Goal: Task Accomplishment & Management: Use online tool/utility

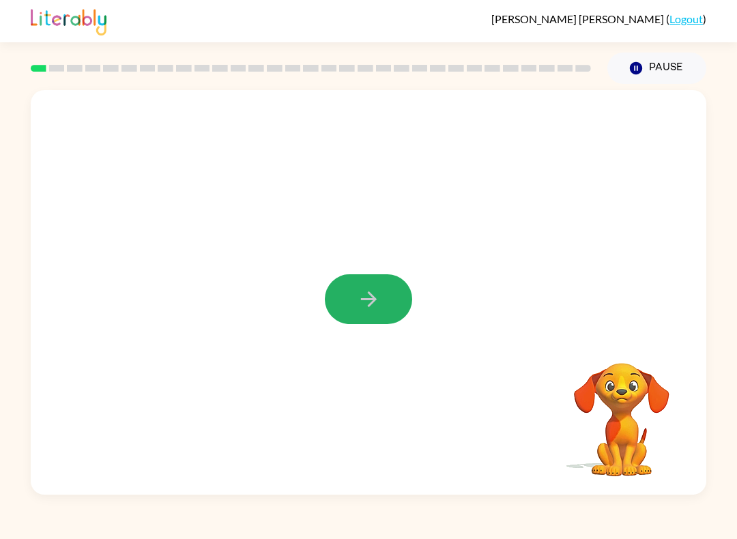
click at [363, 293] on icon "button" at bounding box center [369, 299] width 24 height 24
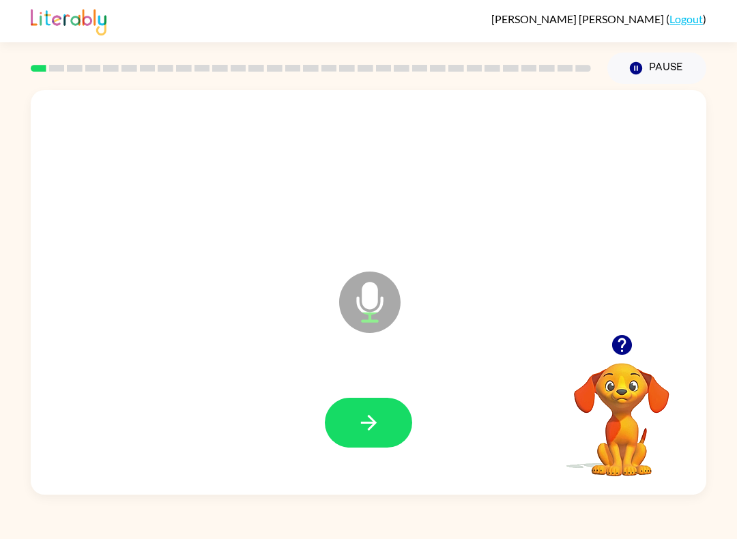
click at [379, 417] on icon "button" at bounding box center [369, 423] width 24 height 24
click at [373, 419] on icon "button" at bounding box center [369, 423] width 24 height 24
click at [374, 428] on icon "button" at bounding box center [369, 423] width 24 height 24
click at [370, 426] on icon "button" at bounding box center [369, 423] width 24 height 24
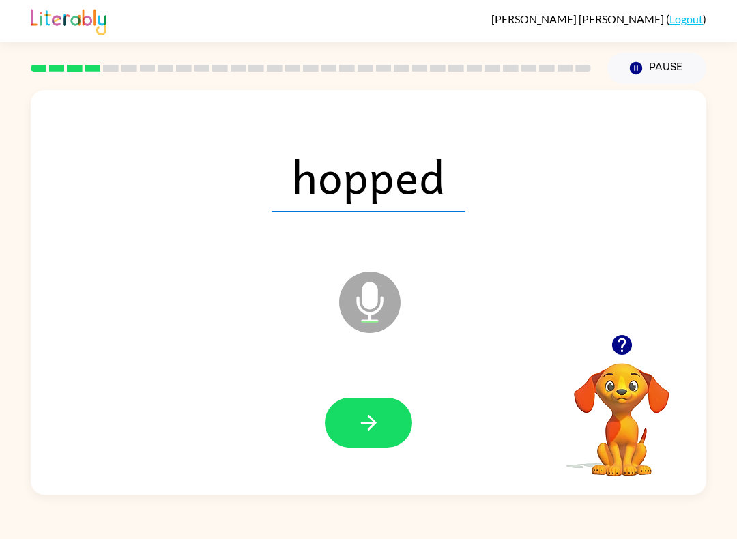
click at [371, 419] on icon "button" at bounding box center [368, 423] width 16 height 16
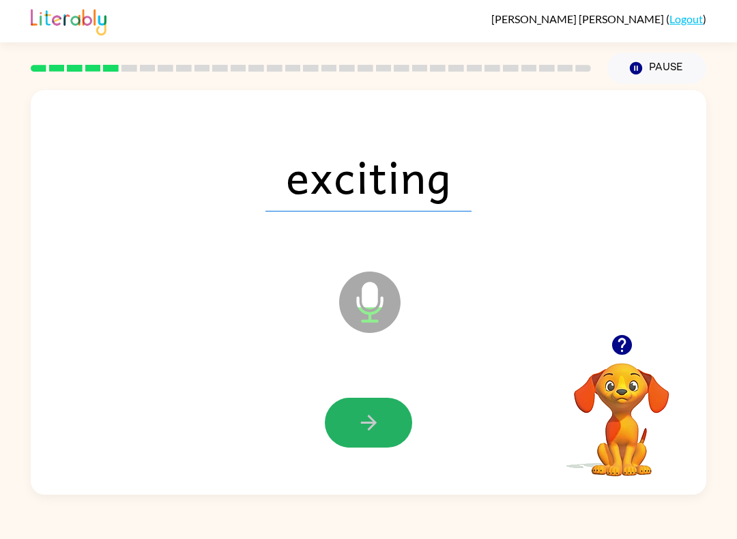
click at [371, 419] on icon "button" at bounding box center [368, 423] width 16 height 16
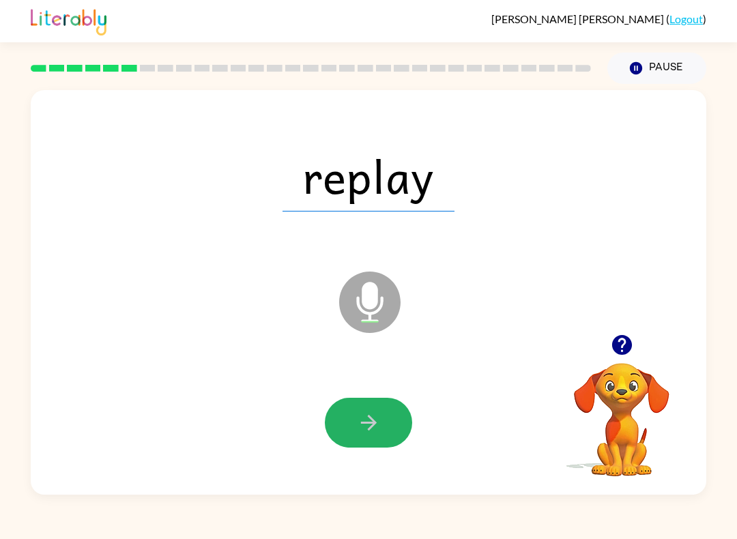
click at [375, 420] on icon "button" at bounding box center [369, 423] width 24 height 24
click at [371, 424] on icon "button" at bounding box center [368, 423] width 16 height 16
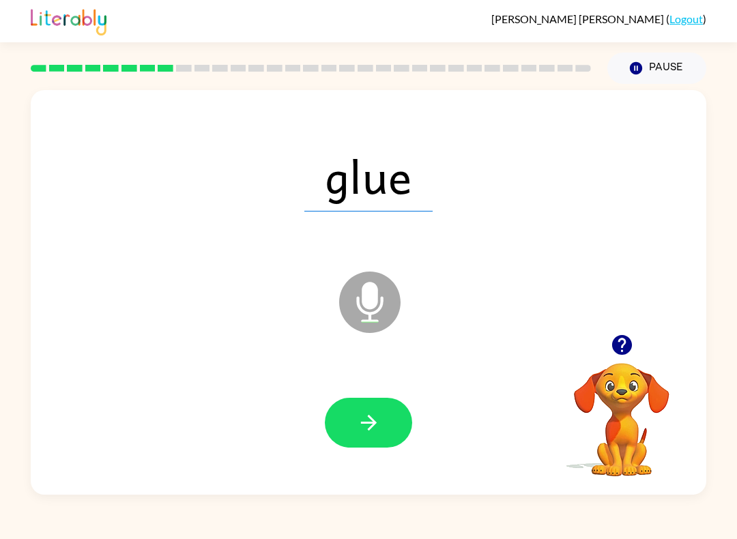
click at [373, 423] on icon "button" at bounding box center [368, 423] width 16 height 16
click at [372, 417] on icon "button" at bounding box center [369, 423] width 24 height 24
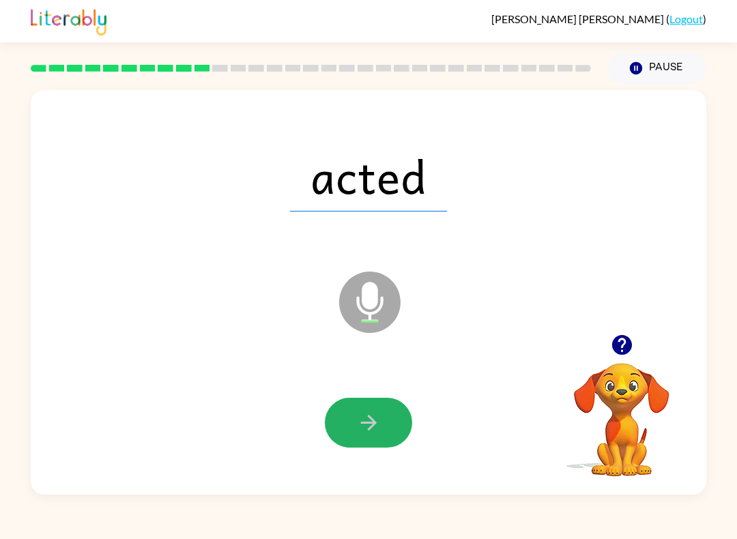
click at [362, 416] on icon "button" at bounding box center [369, 423] width 24 height 24
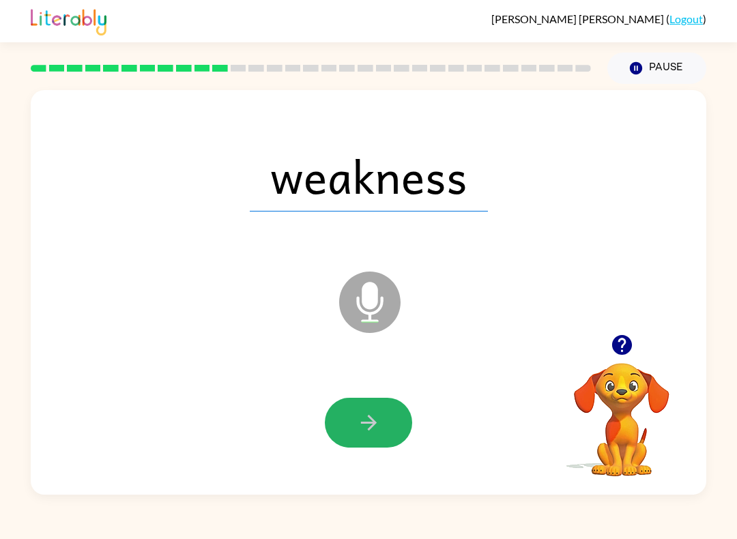
click at [367, 418] on icon "button" at bounding box center [369, 423] width 24 height 24
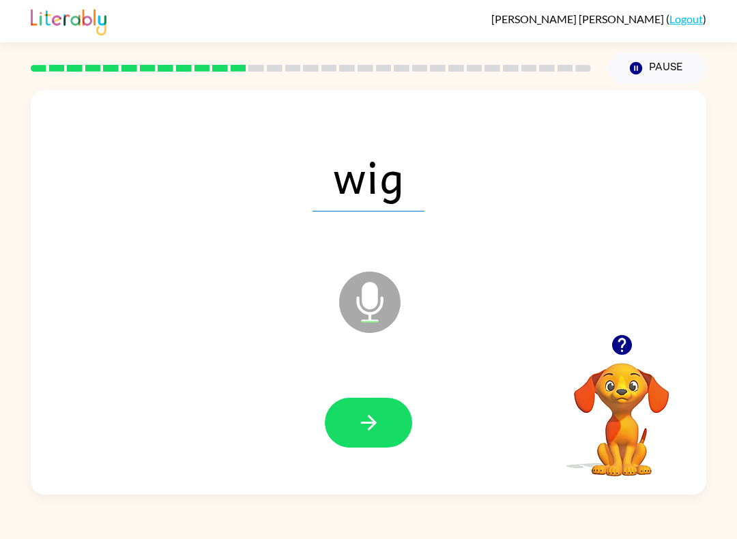
click at [368, 420] on icon "button" at bounding box center [369, 423] width 24 height 24
click at [364, 427] on icon "button" at bounding box center [369, 423] width 24 height 24
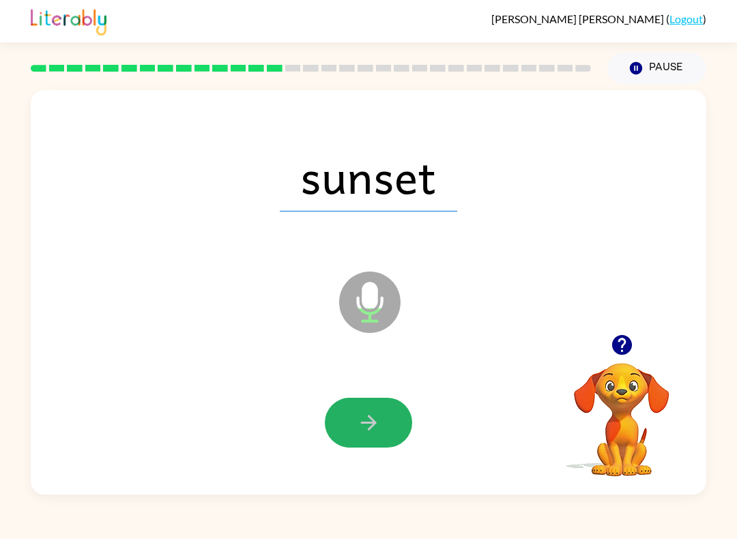
click at [366, 424] on icon "button" at bounding box center [369, 423] width 24 height 24
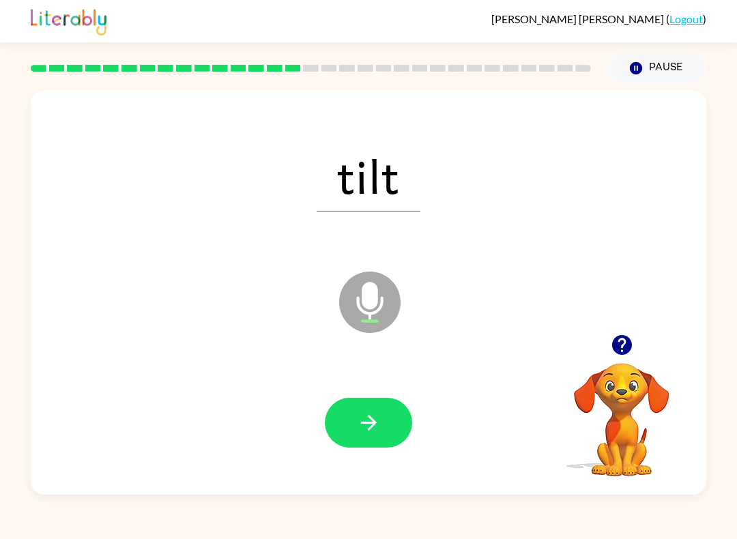
click at [358, 415] on icon "button" at bounding box center [369, 423] width 24 height 24
click at [354, 417] on button "button" at bounding box center [368, 423] width 87 height 50
click at [372, 430] on icon "button" at bounding box center [369, 423] width 24 height 24
click at [367, 422] on icon "button" at bounding box center [369, 423] width 24 height 24
click at [369, 424] on icon "button" at bounding box center [368, 423] width 16 height 16
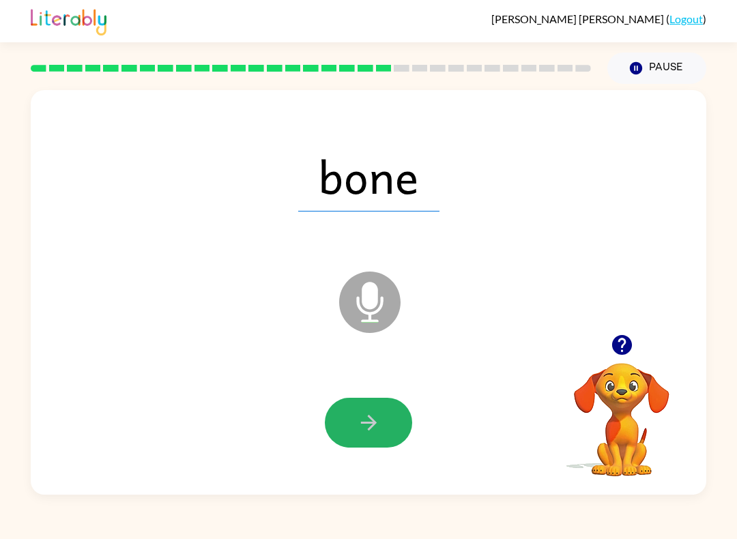
click at [361, 422] on icon "button" at bounding box center [369, 423] width 24 height 24
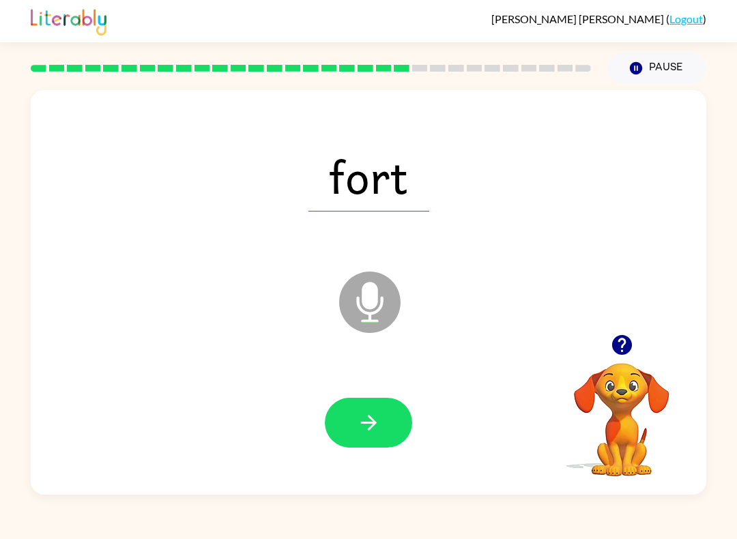
click at [366, 429] on icon "button" at bounding box center [369, 423] width 24 height 24
click at [367, 418] on icon "button" at bounding box center [369, 423] width 24 height 24
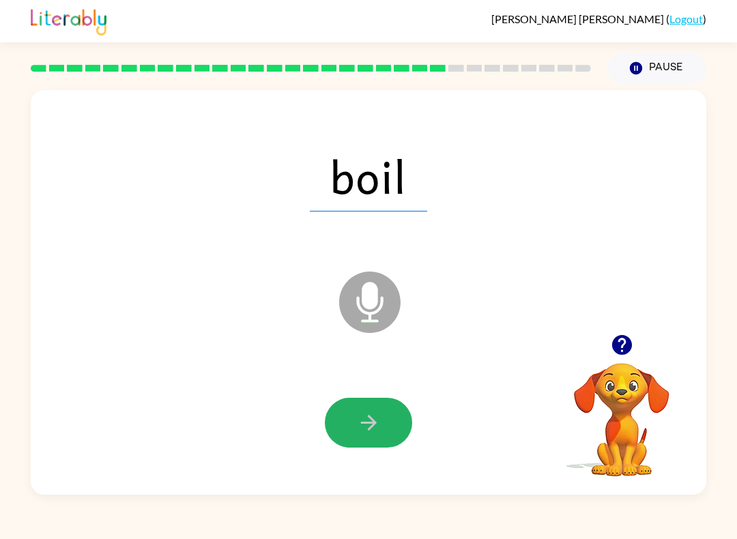
click at [381, 420] on button "button" at bounding box center [368, 423] width 87 height 50
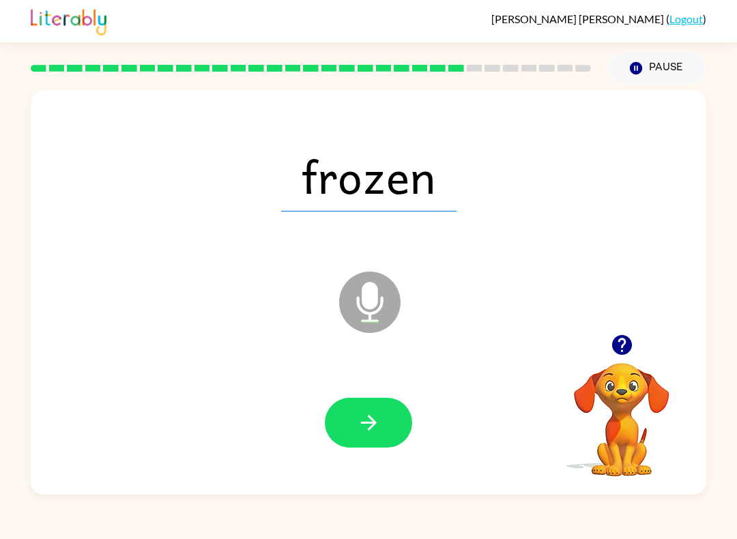
click at [371, 423] on icon "button" at bounding box center [368, 423] width 16 height 16
click at [366, 419] on icon "button" at bounding box center [369, 423] width 24 height 24
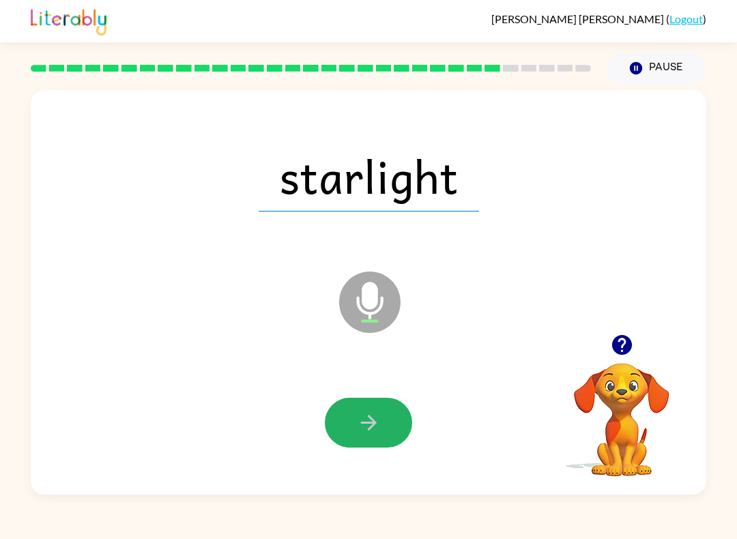
click at [364, 421] on icon "button" at bounding box center [369, 423] width 24 height 24
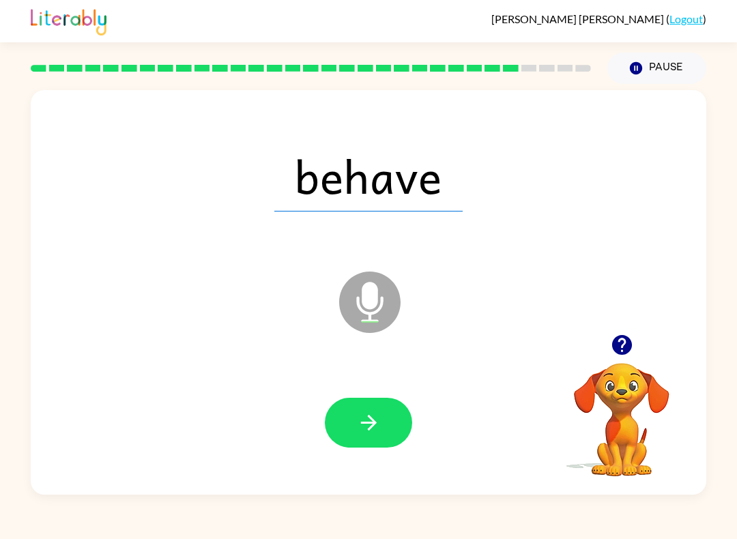
click at [381, 416] on button "button" at bounding box center [368, 423] width 87 height 50
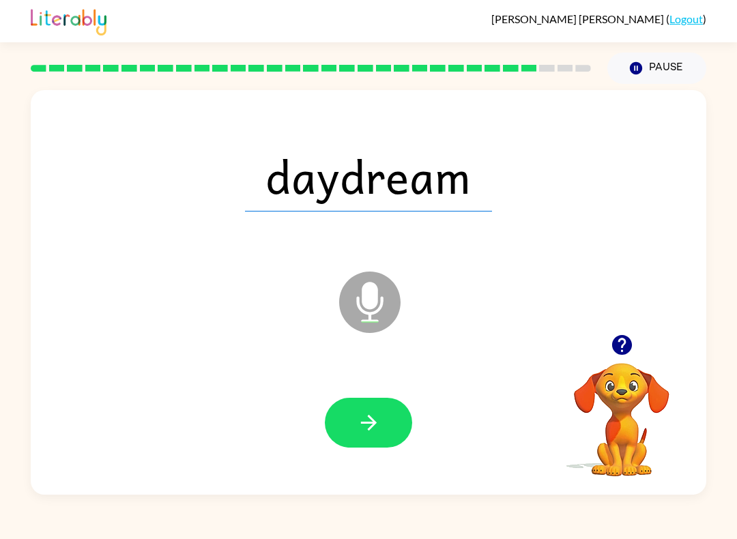
click at [379, 436] on button "button" at bounding box center [368, 423] width 87 height 50
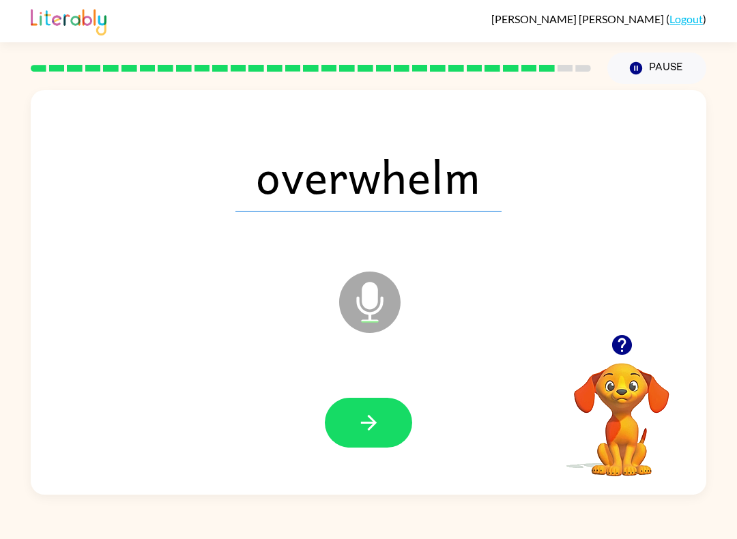
click at [366, 433] on icon "button" at bounding box center [369, 423] width 24 height 24
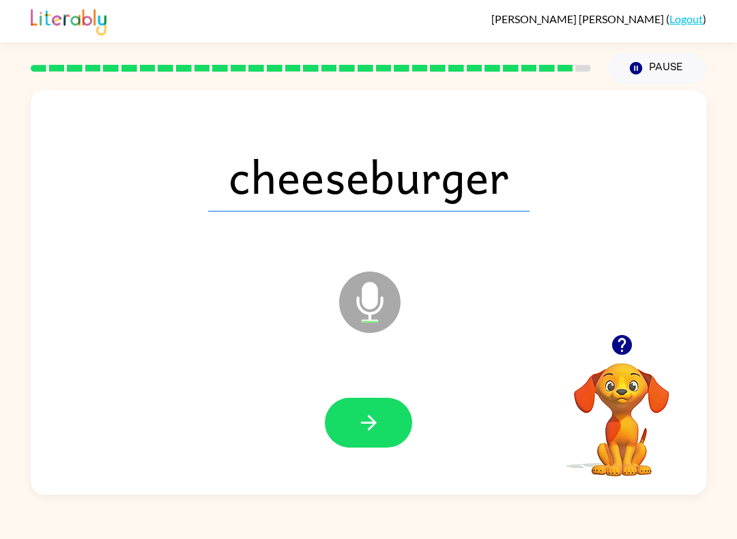
click at [370, 424] on icon "button" at bounding box center [369, 423] width 24 height 24
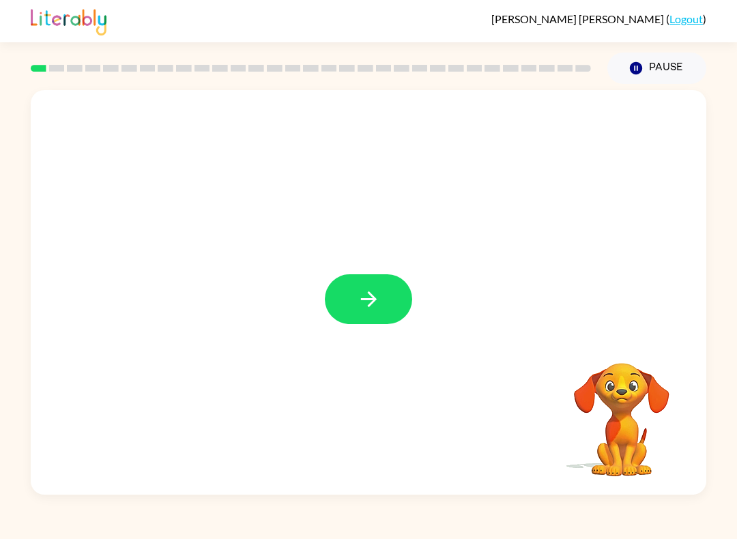
click at [368, 285] on button "button" at bounding box center [368, 299] width 87 height 50
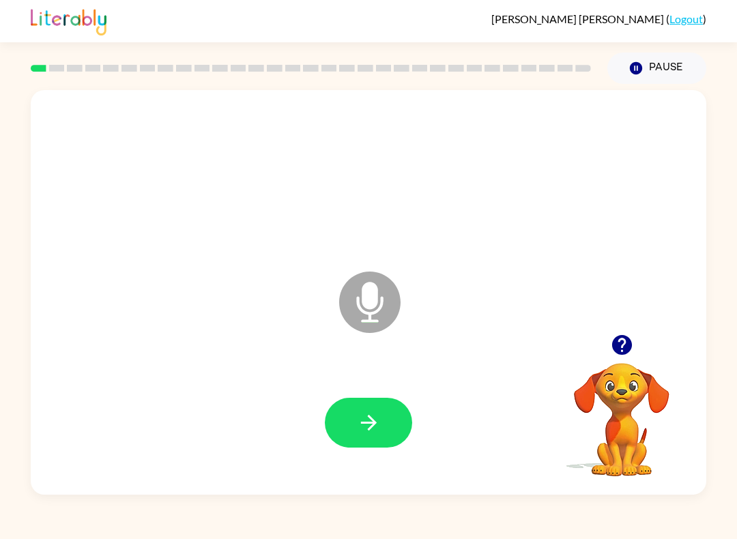
click at [379, 416] on icon "button" at bounding box center [369, 423] width 24 height 24
click at [384, 418] on button "button" at bounding box center [368, 423] width 87 height 50
click at [387, 428] on button "button" at bounding box center [368, 423] width 87 height 50
click at [383, 411] on button "button" at bounding box center [368, 423] width 87 height 50
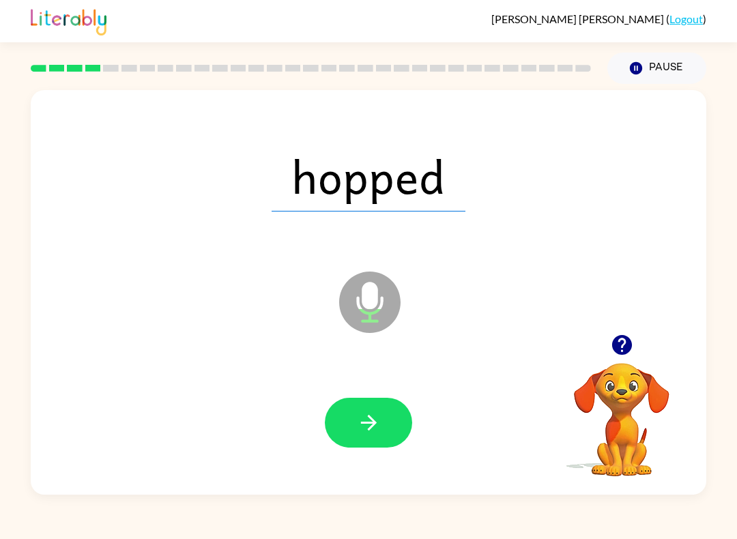
click at [373, 410] on button "button" at bounding box center [368, 423] width 87 height 50
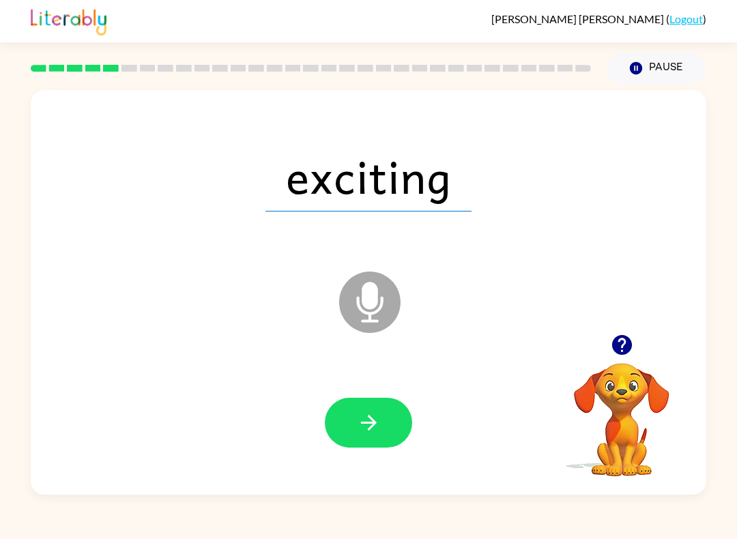
click at [366, 411] on icon "button" at bounding box center [369, 423] width 24 height 24
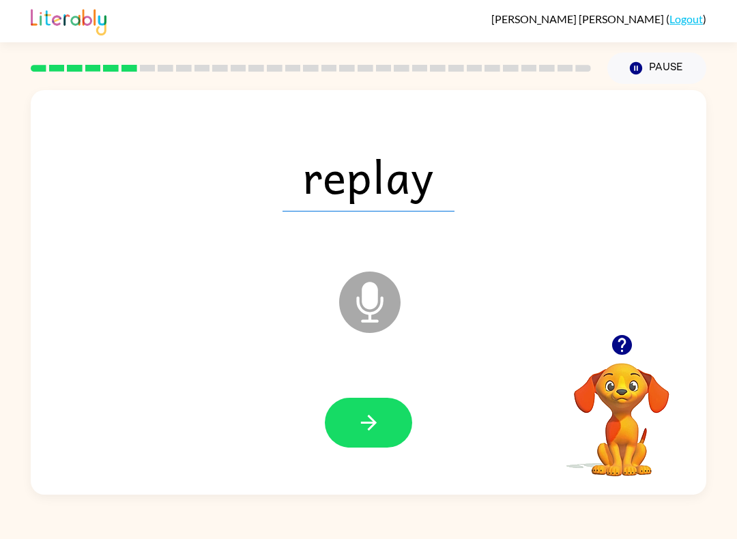
click at [383, 424] on button "button" at bounding box center [368, 423] width 87 height 50
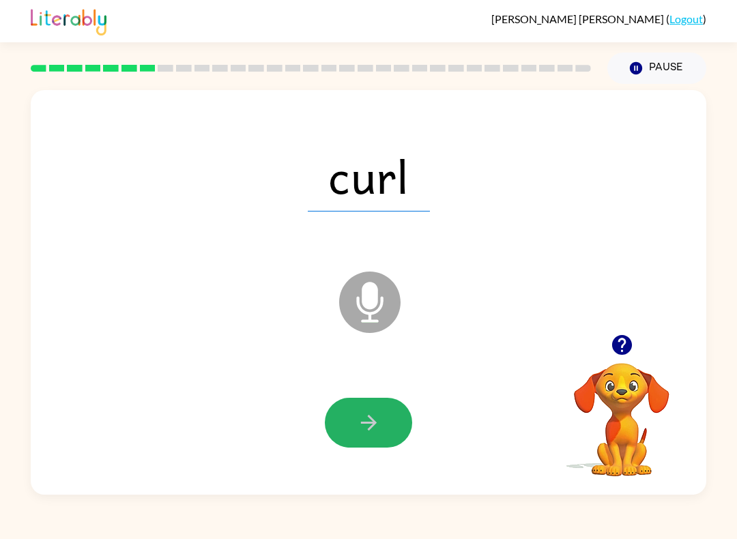
click at [349, 437] on button "button" at bounding box center [368, 423] width 87 height 50
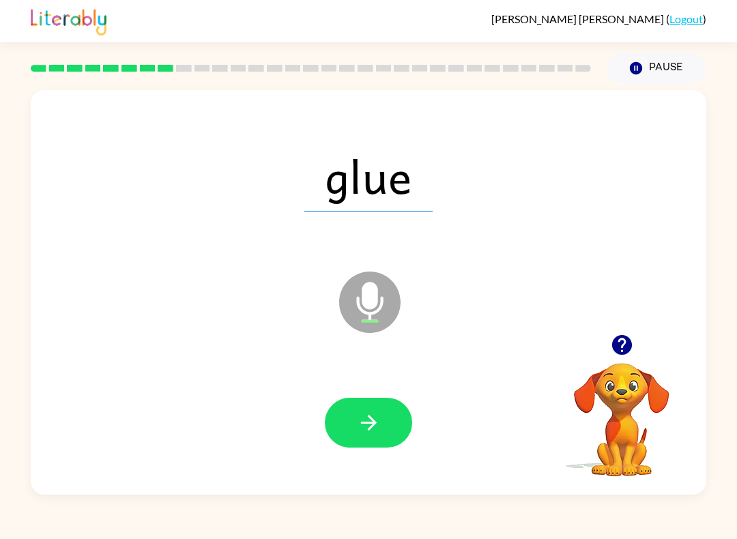
click at [319, 485] on div "glue Microphone The Microphone is here when it is your turn to talk" at bounding box center [369, 292] width 676 height 405
click at [358, 423] on icon "button" at bounding box center [369, 423] width 24 height 24
click at [351, 424] on button "button" at bounding box center [368, 423] width 87 height 50
click at [362, 415] on icon "button" at bounding box center [369, 423] width 24 height 24
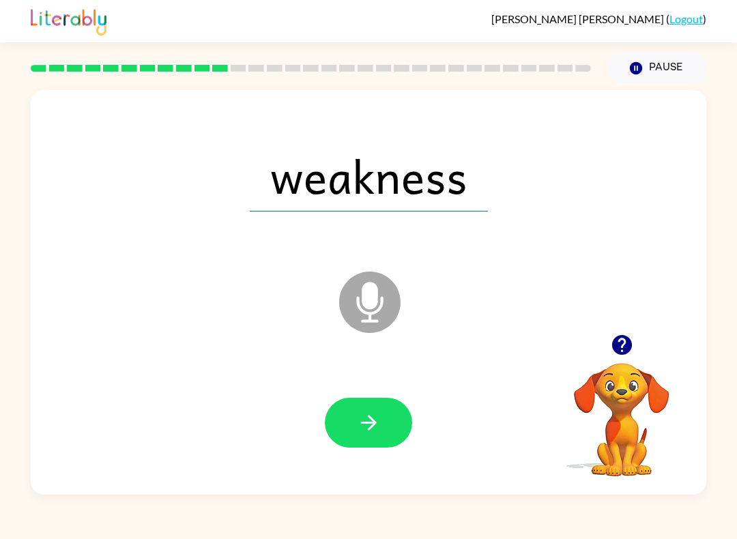
click at [353, 426] on button "button" at bounding box center [368, 423] width 87 height 50
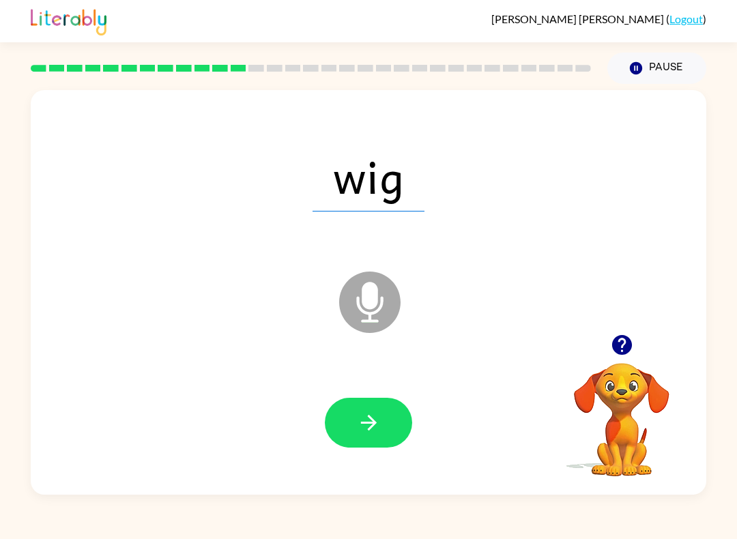
click at [370, 423] on icon "button" at bounding box center [368, 423] width 16 height 16
click at [366, 423] on icon "button" at bounding box center [368, 423] width 16 height 16
click at [344, 434] on button "button" at bounding box center [368, 423] width 87 height 50
click at [355, 433] on button "button" at bounding box center [368, 423] width 87 height 50
click at [364, 429] on icon "button" at bounding box center [369, 423] width 24 height 24
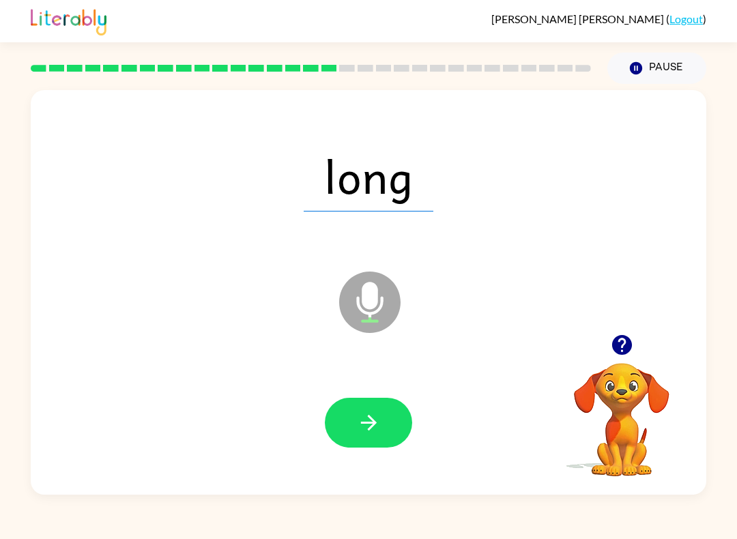
click at [373, 434] on icon "button" at bounding box center [369, 423] width 24 height 24
click at [353, 422] on button "button" at bounding box center [368, 423] width 87 height 50
click at [361, 434] on icon "button" at bounding box center [369, 423] width 24 height 24
click at [364, 424] on icon "button" at bounding box center [369, 423] width 24 height 24
click at [364, 435] on icon "button" at bounding box center [369, 423] width 24 height 24
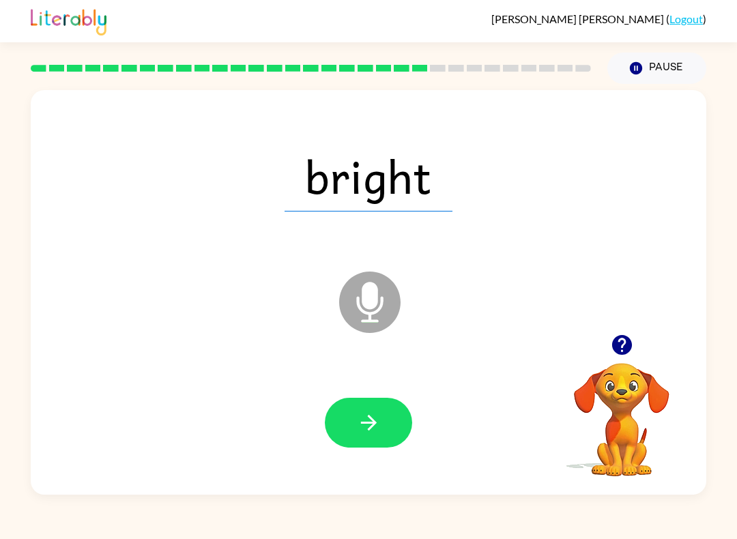
click at [366, 427] on icon "button" at bounding box center [369, 423] width 24 height 24
click at [365, 427] on icon "button" at bounding box center [369, 423] width 24 height 24
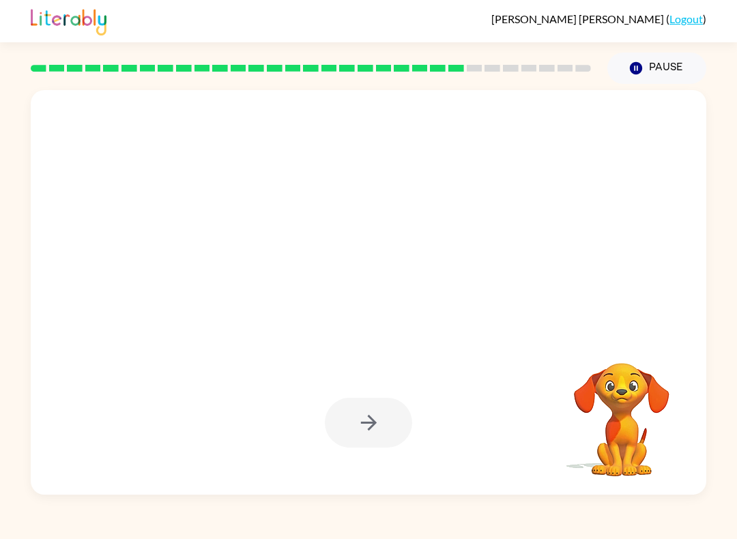
click at [379, 454] on div at bounding box center [368, 422] width 648 height 117
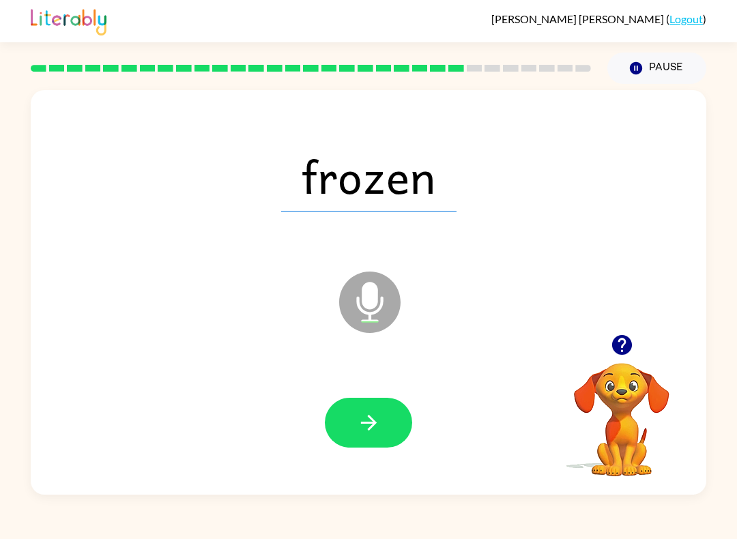
click at [362, 416] on icon "button" at bounding box center [369, 423] width 24 height 24
click at [361, 422] on icon "button" at bounding box center [369, 423] width 24 height 24
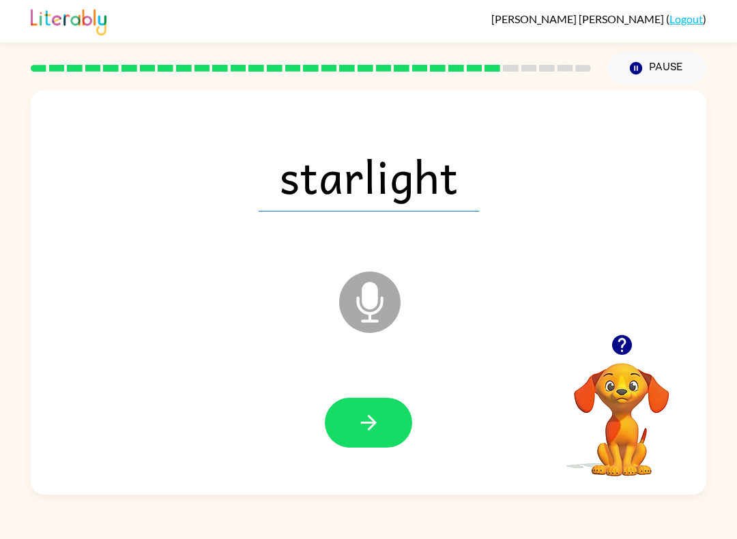
click at [353, 422] on button "button" at bounding box center [368, 423] width 87 height 50
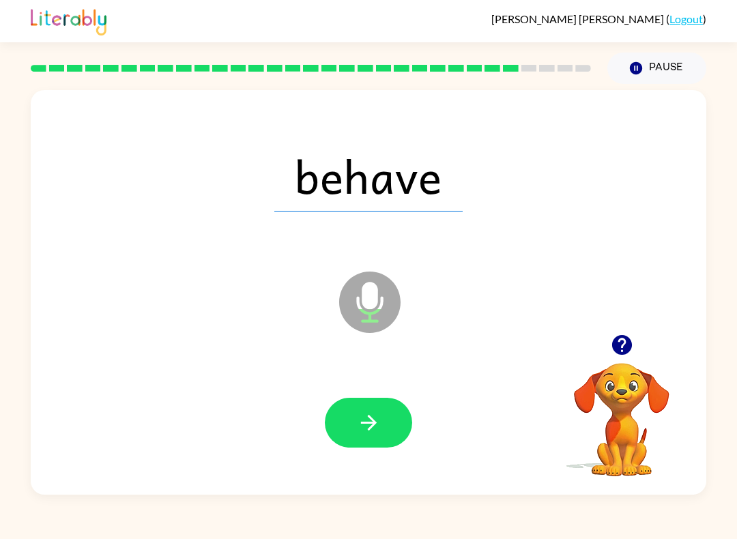
click at [378, 431] on icon "button" at bounding box center [369, 423] width 24 height 24
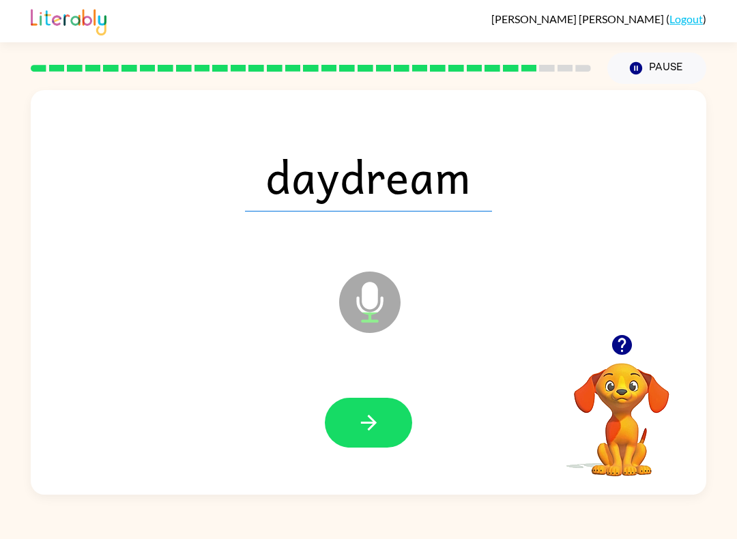
click at [375, 427] on icon "button" at bounding box center [369, 423] width 24 height 24
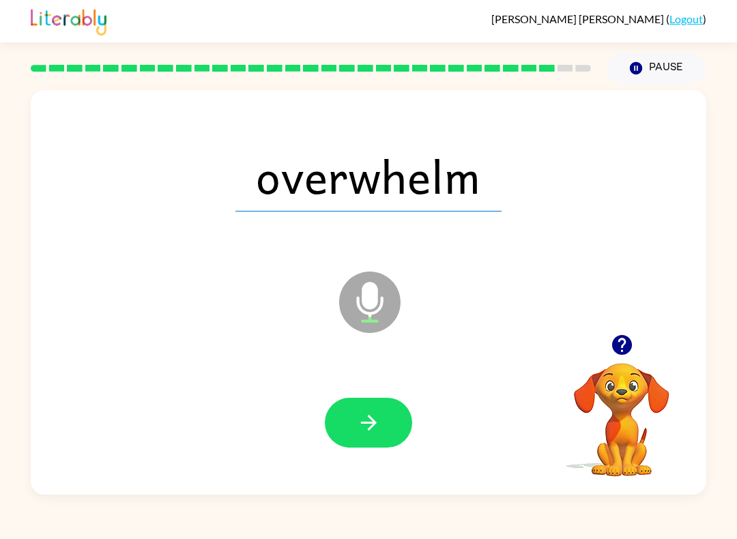
click at [366, 426] on icon "button" at bounding box center [369, 423] width 24 height 24
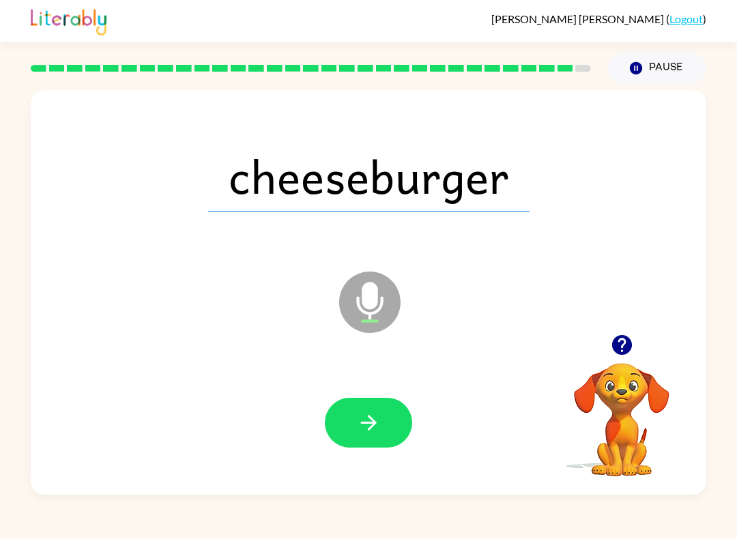
click at [366, 438] on button "button" at bounding box center [368, 423] width 87 height 50
